Goal: Find specific page/section: Find specific page/section

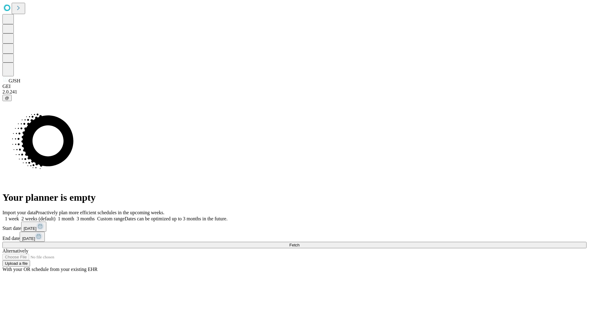
click at [300, 243] on span "Fetch" at bounding box center [294, 245] width 10 height 5
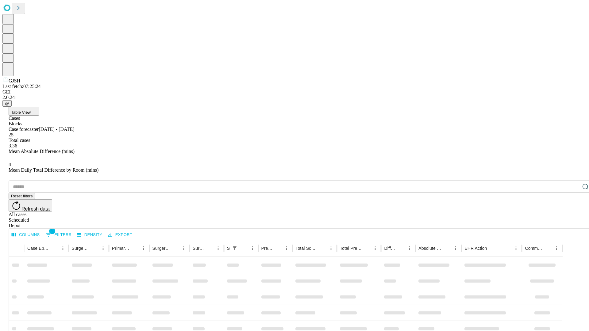
click at [573, 223] on div "Depot" at bounding box center [301, 226] width 584 height 6
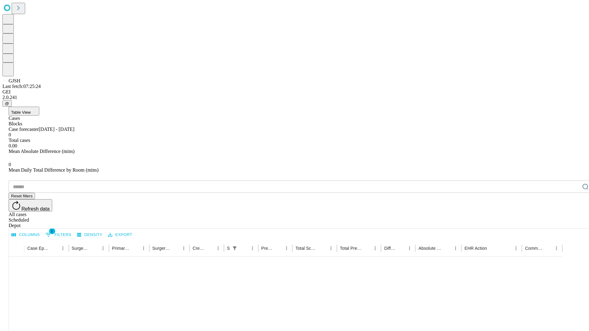
click at [523, 212] on div "All cases" at bounding box center [301, 215] width 584 height 6
